Goal: Information Seeking & Learning: Learn about a topic

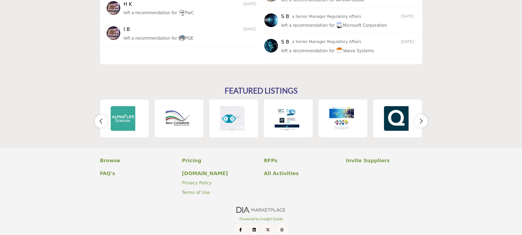
scroll to position [801, 0]
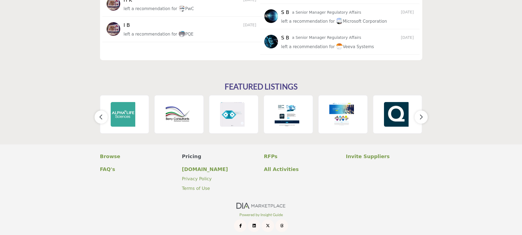
click at [189, 152] on p "Pricing" at bounding box center [220, 155] width 76 height 7
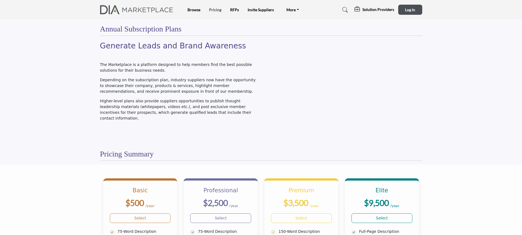
click at [211, 11] on link "Pricing" at bounding box center [215, 9] width 12 height 5
